Goal: Task Accomplishment & Management: Use online tool/utility

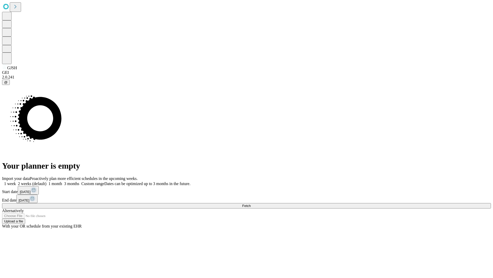
click at [251, 204] on span "Fetch" at bounding box center [246, 206] width 8 height 4
